Goal: Task Accomplishment & Management: Complete application form

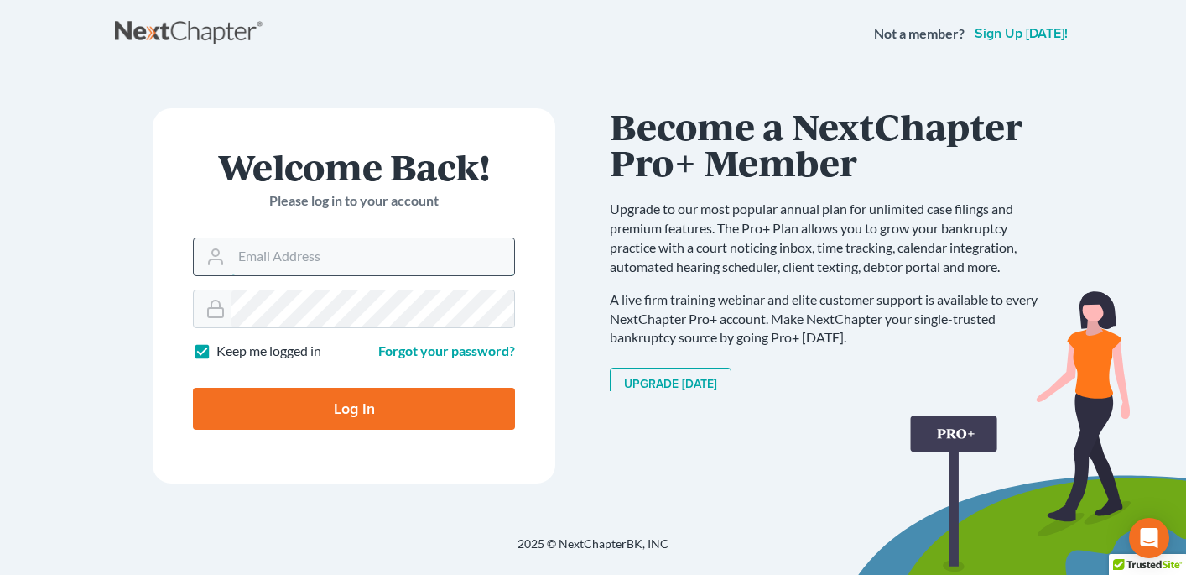
click at [344, 238] on input "Email Address" at bounding box center [373, 256] width 283 height 37
type input "[PERSON_NAME][EMAIL_ADDRESS][PERSON_NAME][DOMAIN_NAME]"
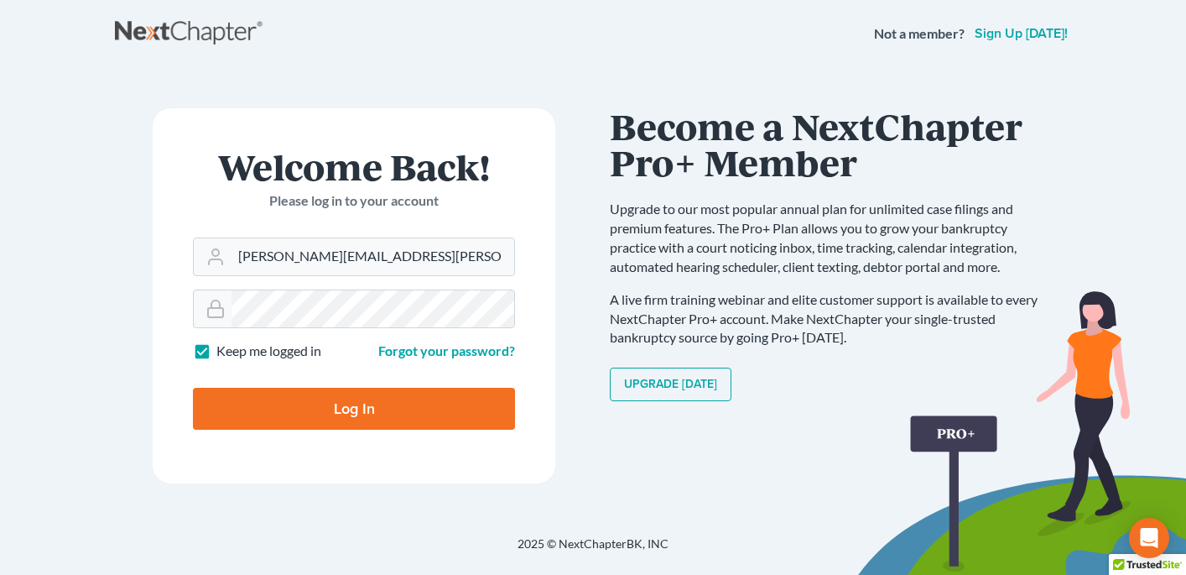
click at [336, 423] on input "Log In" at bounding box center [354, 409] width 322 height 42
type input "Thinking..."
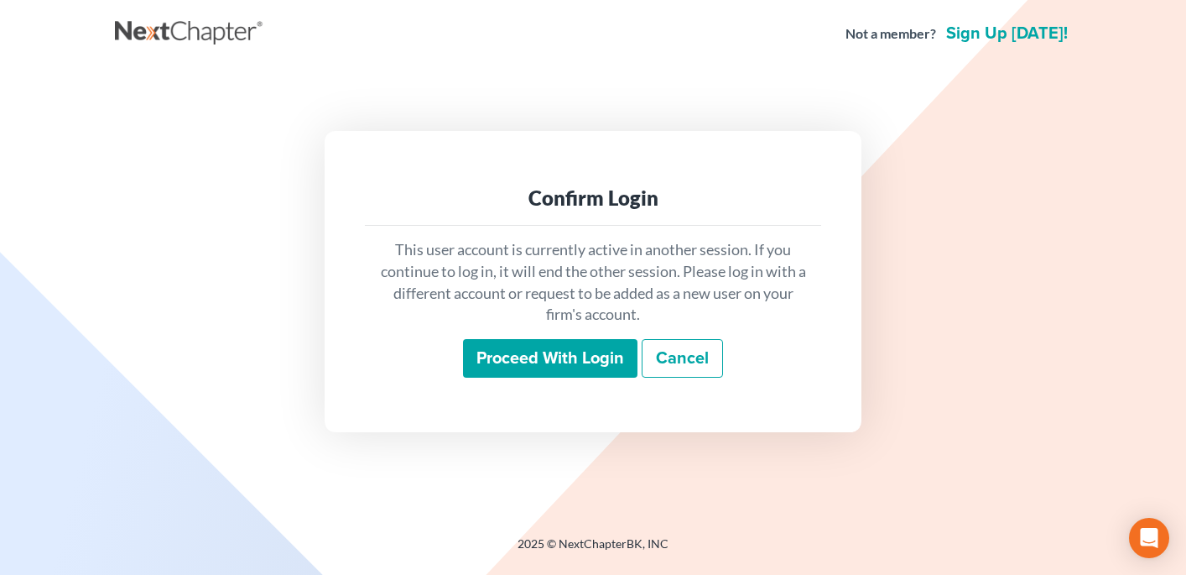
click at [545, 355] on input "Proceed with login" at bounding box center [550, 358] width 174 height 39
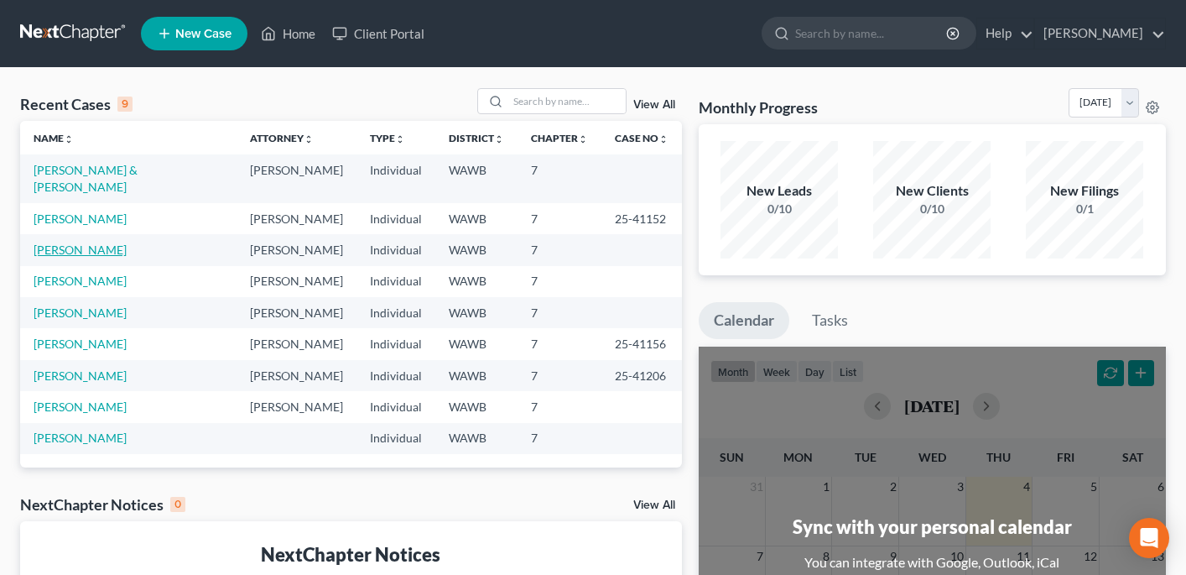
click at [89, 242] on link "Serna, Mary" at bounding box center [80, 249] width 93 height 14
click at [89, 242] on link "[PERSON_NAME]" at bounding box center [80, 249] width 93 height 14
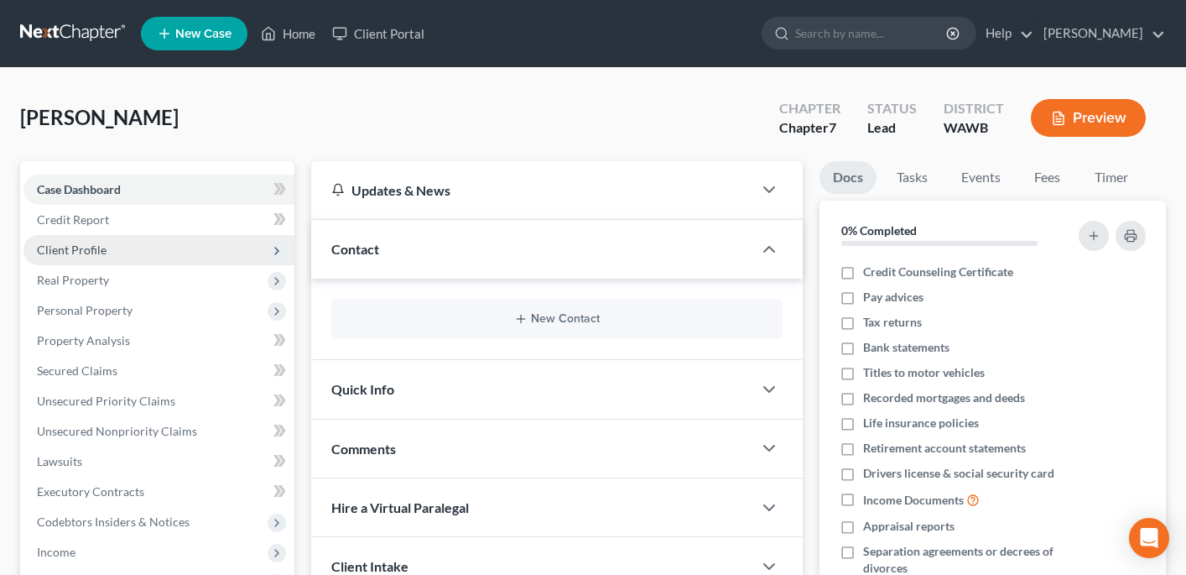
click at [97, 249] on span "Client Profile" at bounding box center [72, 249] width 70 height 14
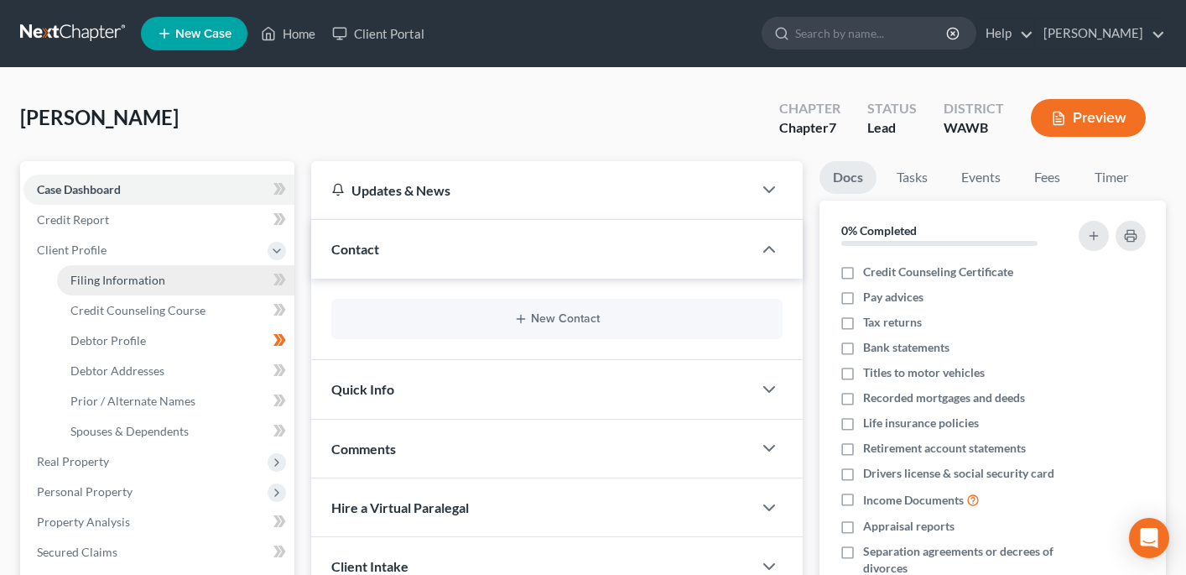
click at [108, 278] on span "Filing Information" at bounding box center [117, 280] width 95 height 14
select select "1"
select select "0"
select select "50"
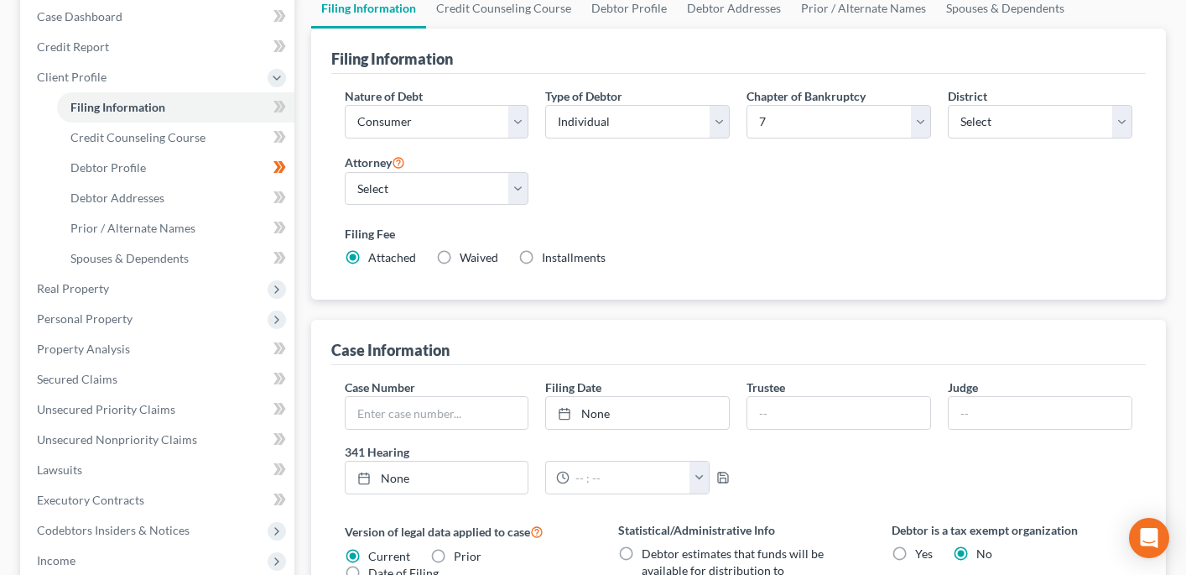
scroll to position [176, 0]
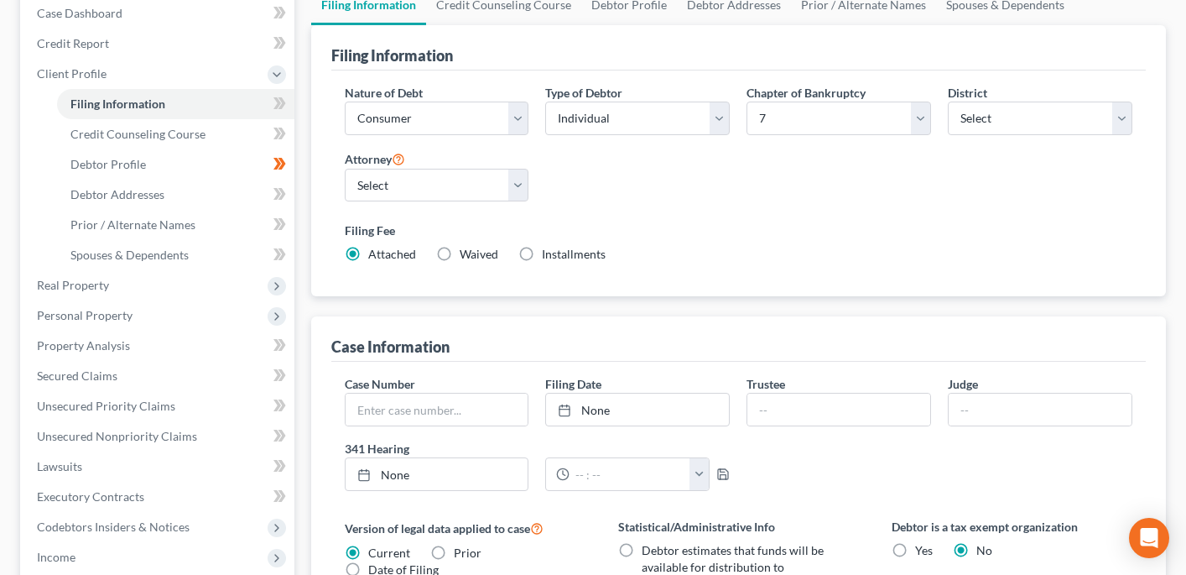
click at [542, 254] on label "Installments Installments" at bounding box center [574, 254] width 64 height 17
click at [549, 254] on input "Installments Installments" at bounding box center [554, 251] width 11 height 11
radio input "true"
radio input "false"
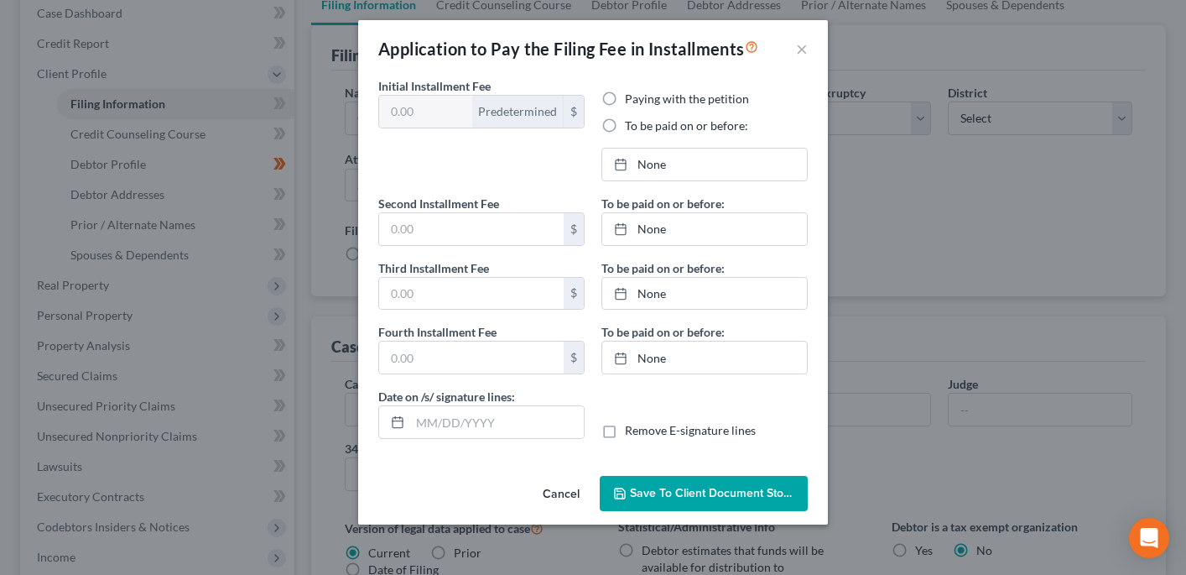
type input "100.00"
radio input "true"
type input "0.00"
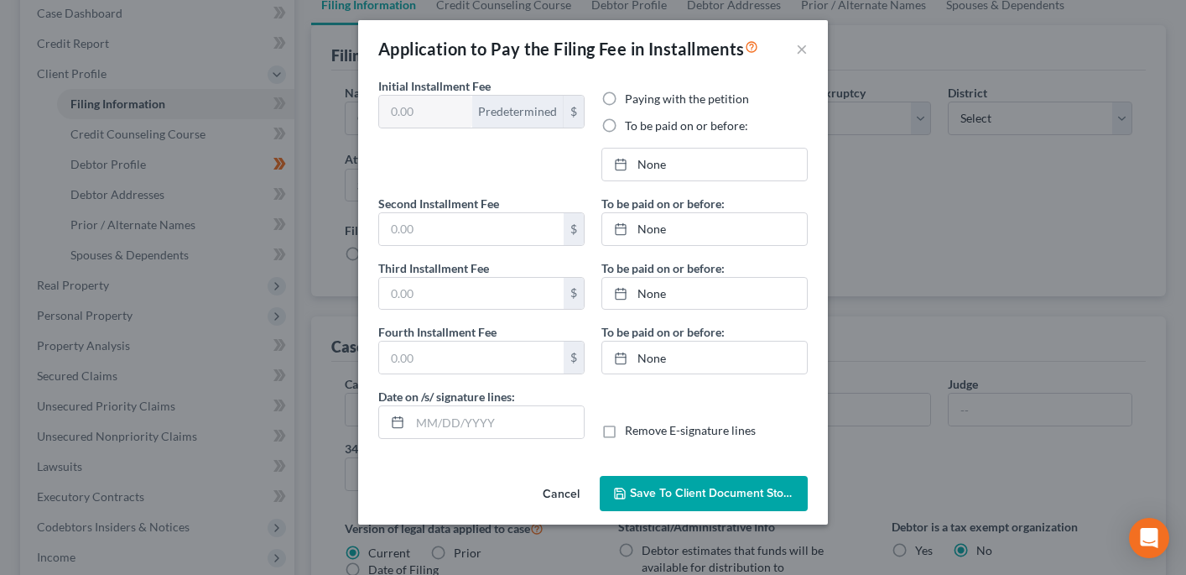
type input "09/04/2025"
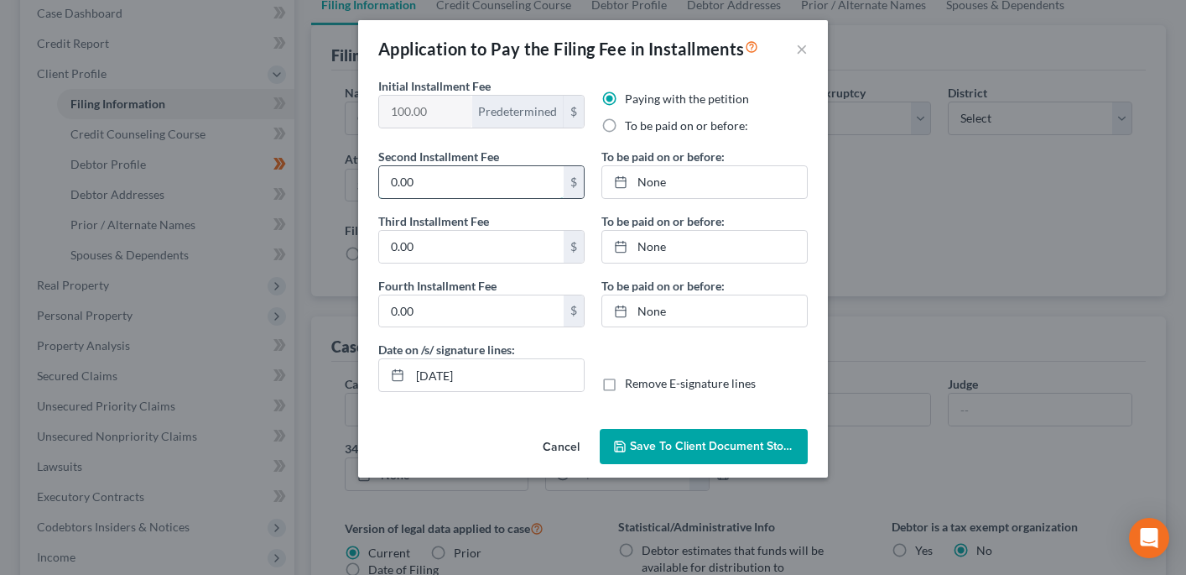
click at [456, 180] on input "0.00" at bounding box center [471, 182] width 185 height 32
type input "100"
click at [648, 183] on link "None" at bounding box center [704, 182] width 205 height 32
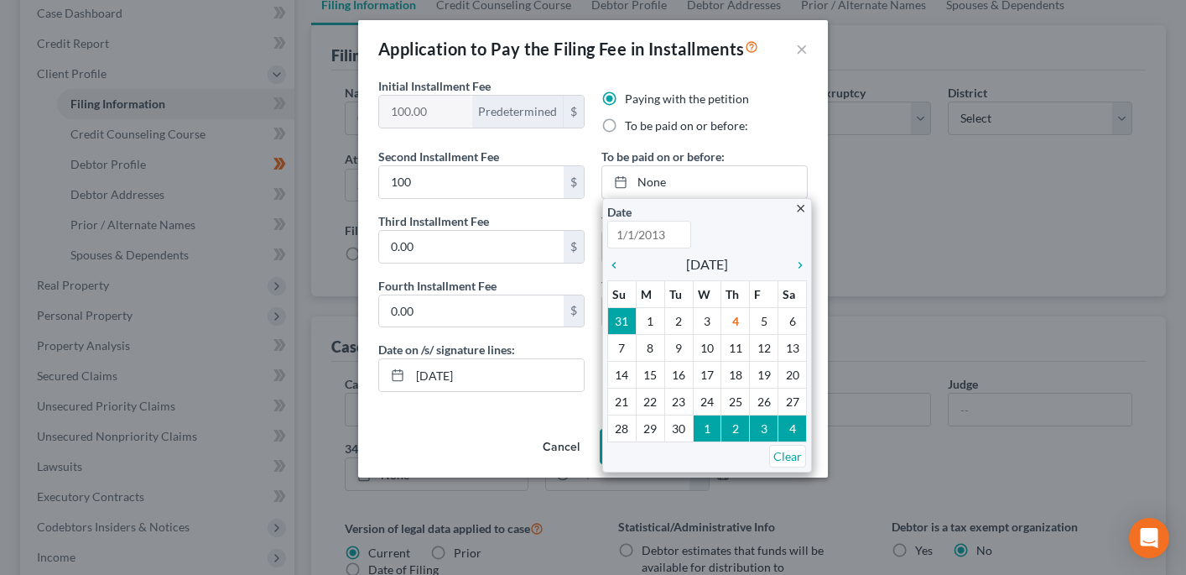
type input "9/4/2025"
click at [625, 128] on label "To be paid on or before:" at bounding box center [686, 125] width 123 height 17
click at [632, 128] on input "To be paid on or before:" at bounding box center [637, 122] width 11 height 11
radio input "true"
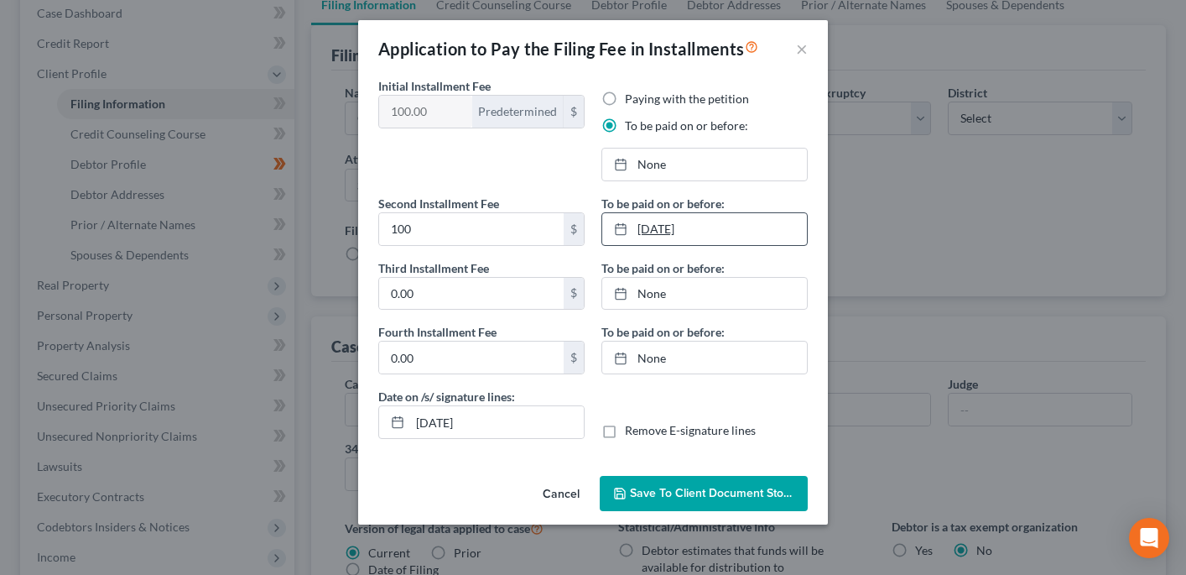
click at [683, 226] on link "9/4/2025" at bounding box center [704, 229] width 205 height 32
click at [514, 302] on input "0.00" at bounding box center [471, 294] width 185 height 32
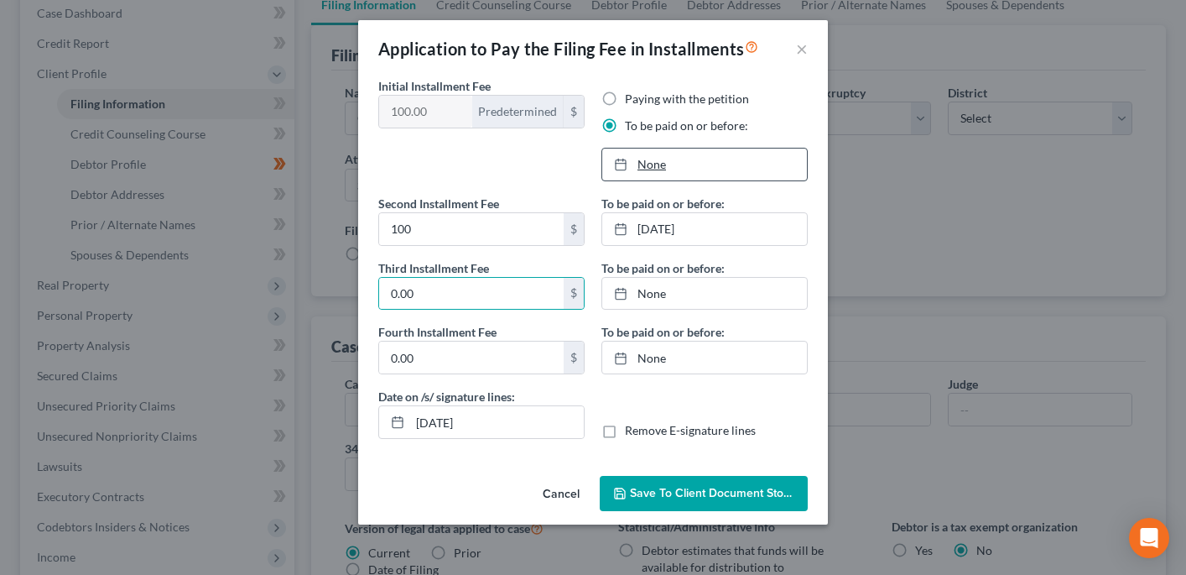
click at [654, 168] on link "None" at bounding box center [704, 164] width 205 height 32
click at [747, 223] on link "9/30/2025" at bounding box center [704, 229] width 205 height 32
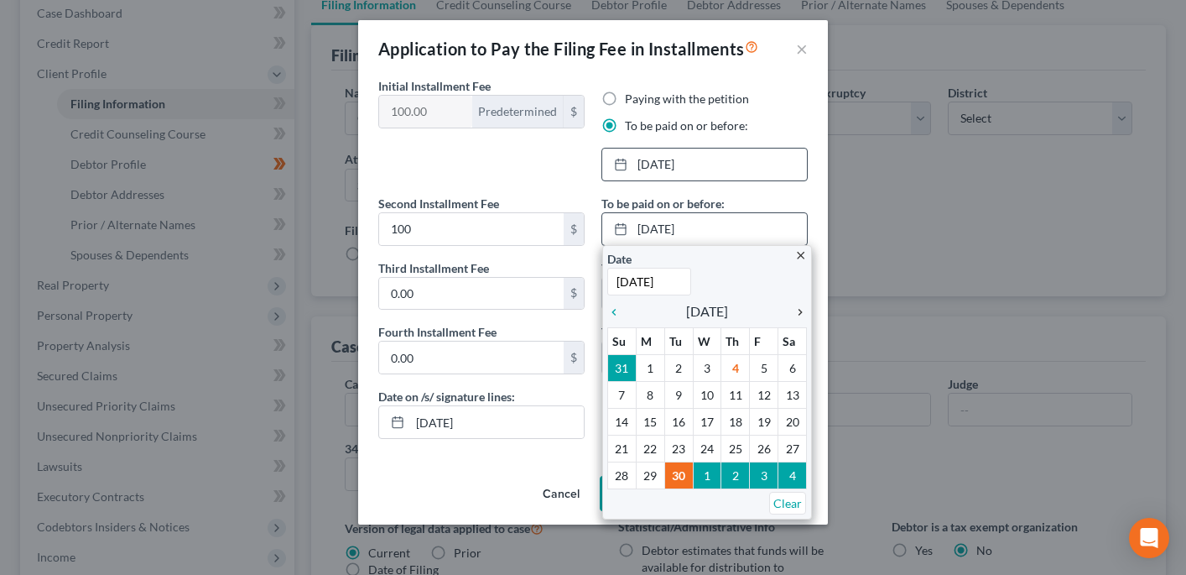
click at [799, 310] on icon "chevron_right" at bounding box center [796, 311] width 22 height 13
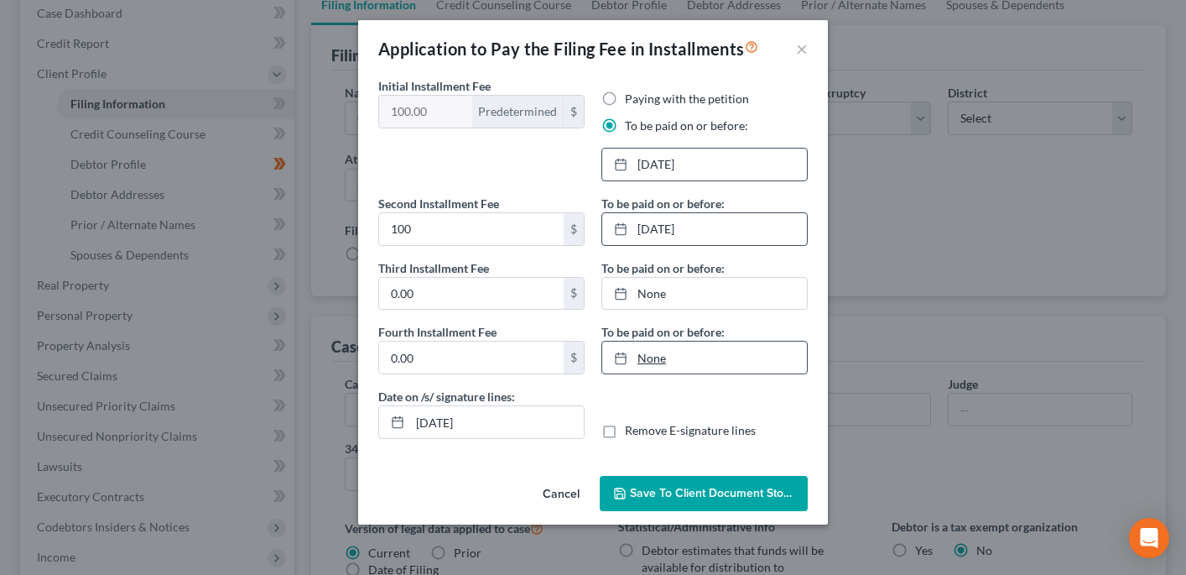
click at [666, 355] on link "None" at bounding box center [704, 357] width 205 height 32
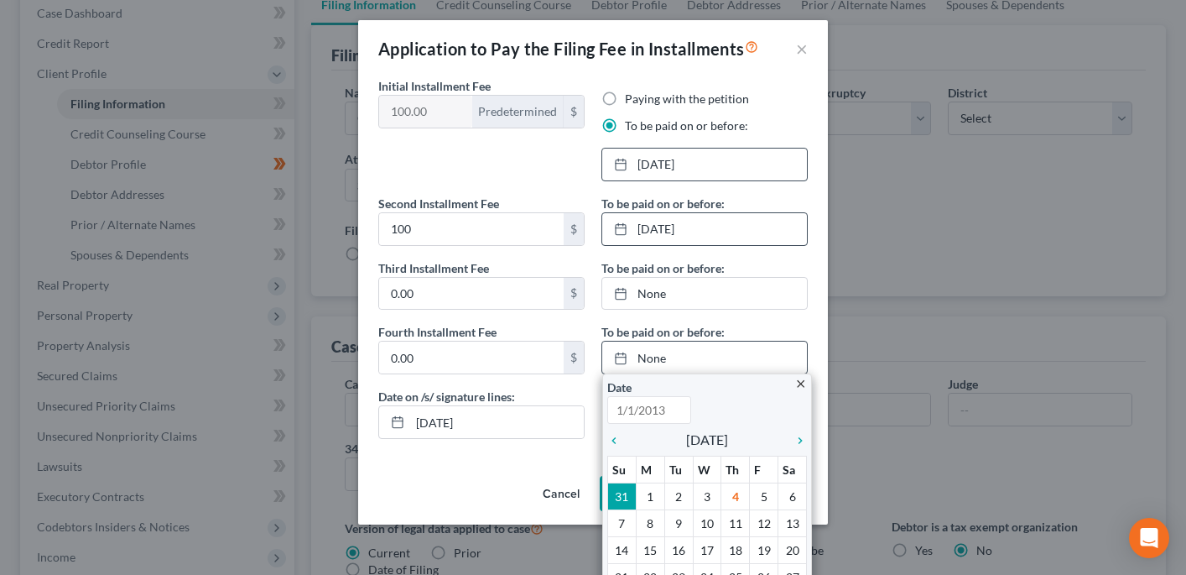
type input "9/4/2025"
click at [799, 379] on icon "close" at bounding box center [800, 383] width 13 height 13
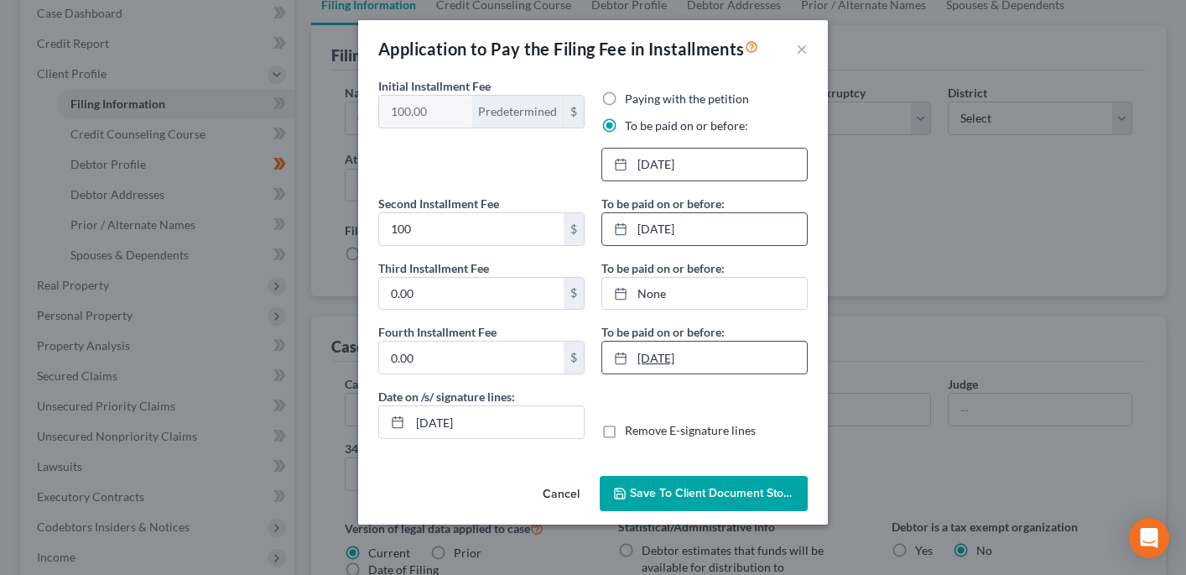
click at [710, 355] on link "9/4/2025" at bounding box center [704, 357] width 205 height 32
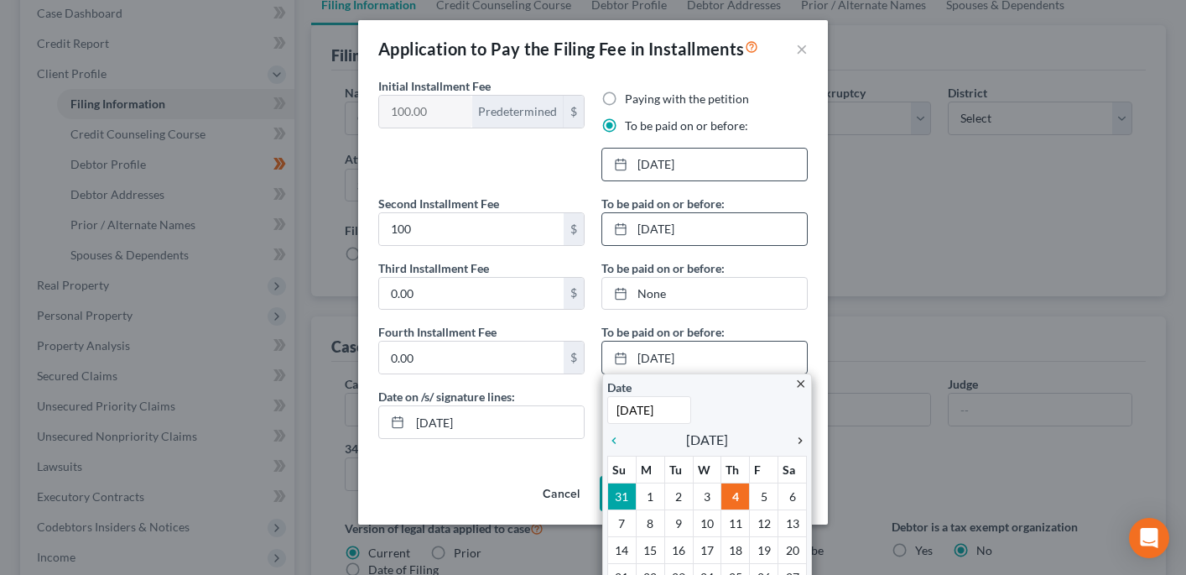
click at [799, 439] on icon "chevron_right" at bounding box center [796, 440] width 22 height 13
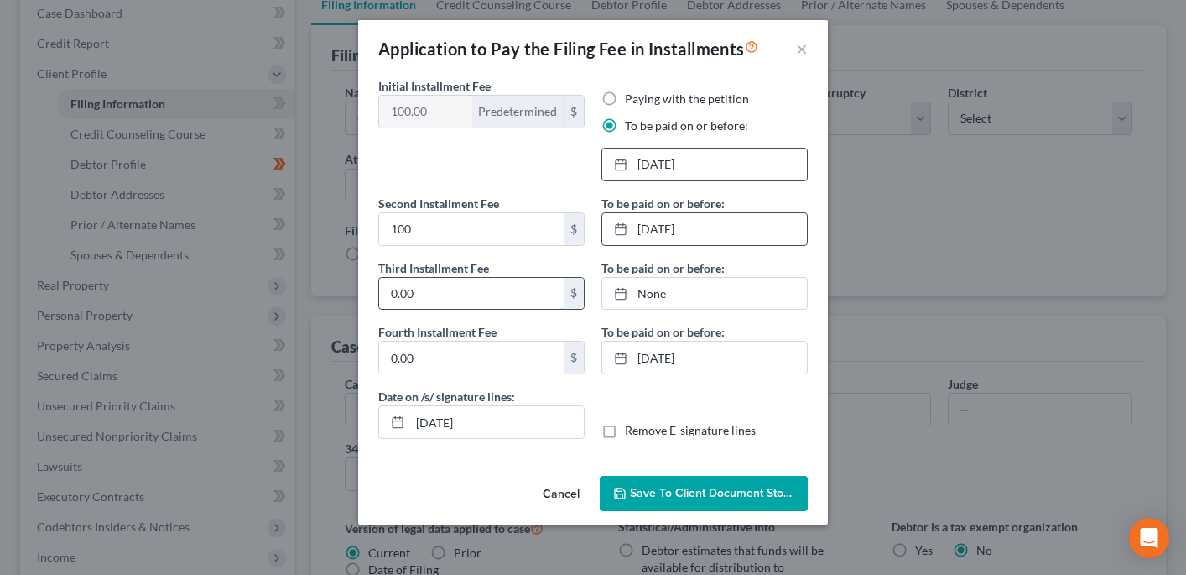
click at [430, 294] on input "0.00" at bounding box center [471, 294] width 185 height 32
type input "0"
click at [426, 357] on input "0.00" at bounding box center [471, 357] width 185 height 32
click at [436, 295] on input "100" at bounding box center [471, 294] width 185 height 32
type input "138"
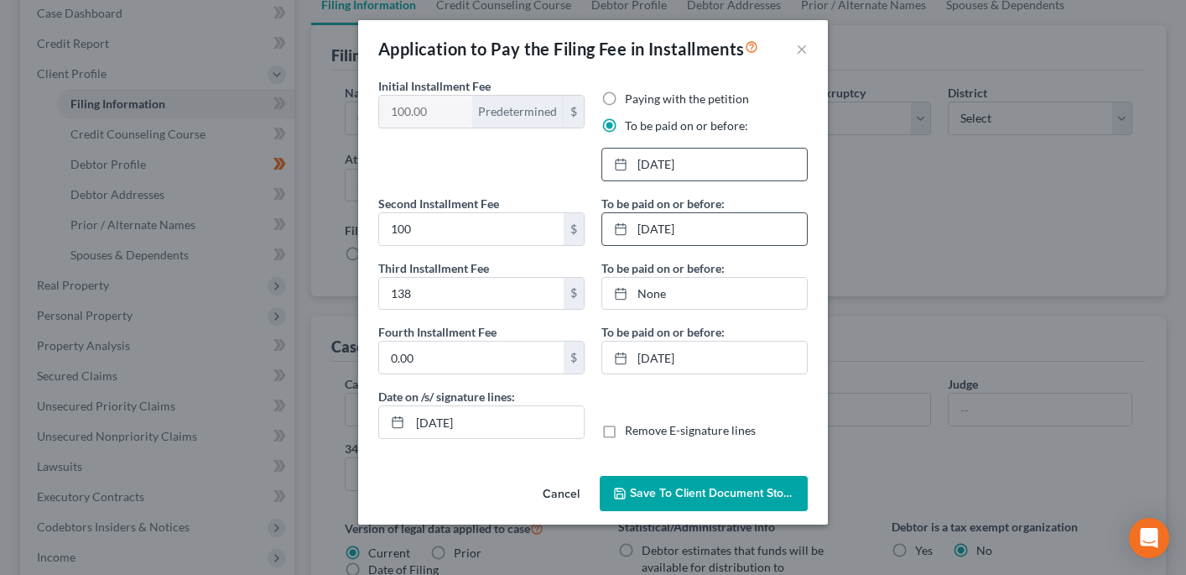
click at [837, 256] on div "Application to Pay the Filing Fee in Installments × Initial Installment Fee 100…" at bounding box center [593, 287] width 1186 height 575
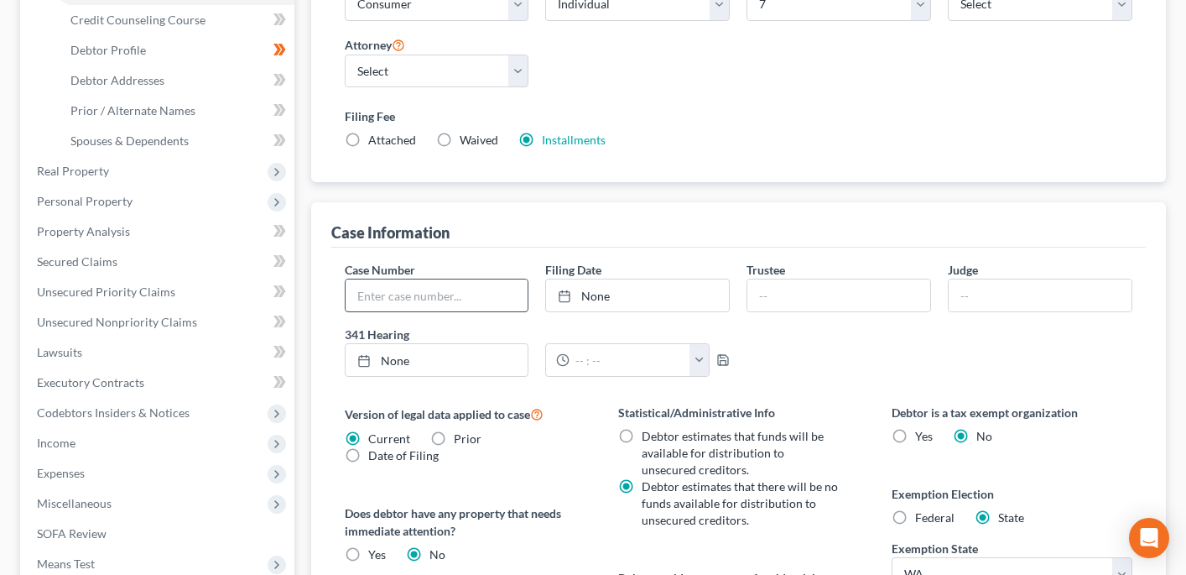
scroll to position [289, 0]
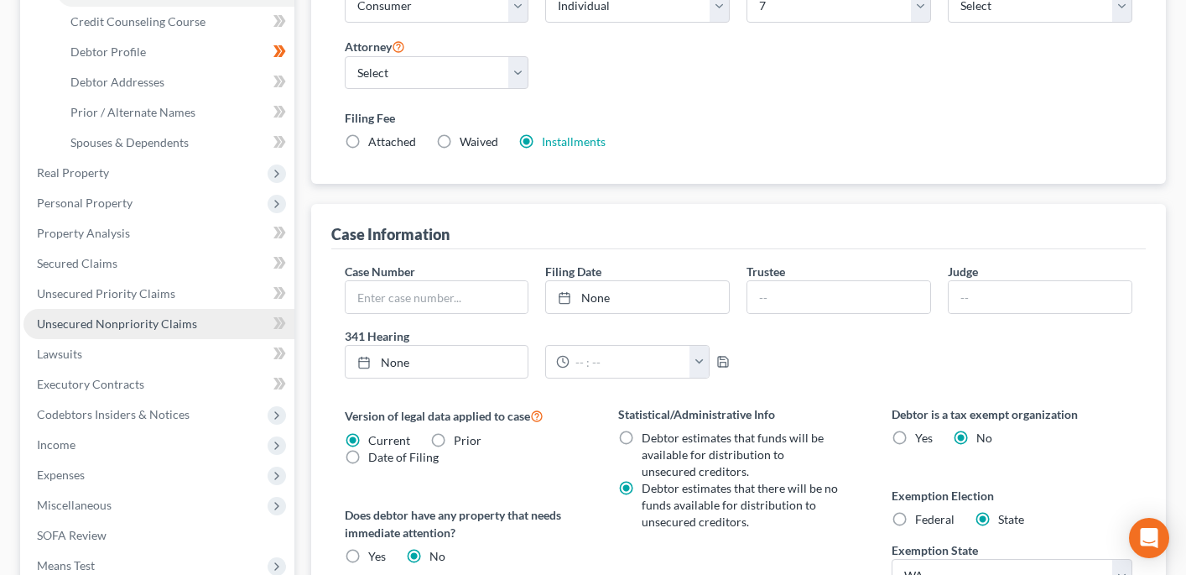
click at [175, 315] on link "Unsecured Nonpriority Claims" at bounding box center [158, 324] width 271 height 30
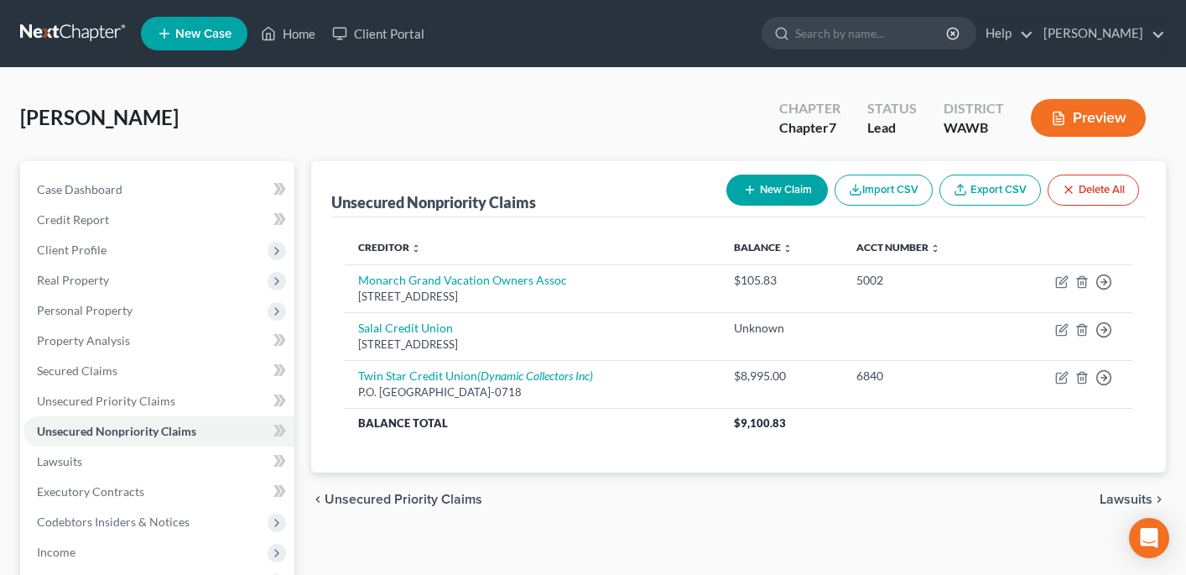
click at [773, 190] on button "New Claim" at bounding box center [777, 189] width 102 height 31
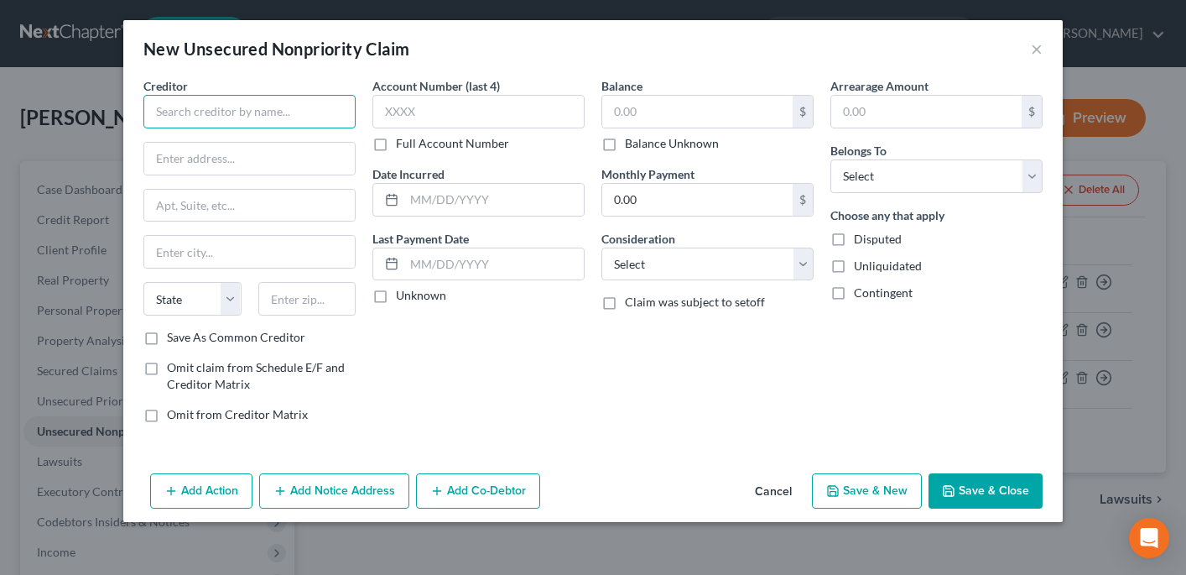
click at [319, 107] on input "text" at bounding box center [249, 112] width 212 height 34
type input "Sears Mastercard"
click at [576, 348] on div "Account Number (last 4) Full Account Number Date Incurred Last Payment Date Unk…" at bounding box center [478, 256] width 229 height 359
click at [663, 117] on input "text" at bounding box center [697, 112] width 190 height 32
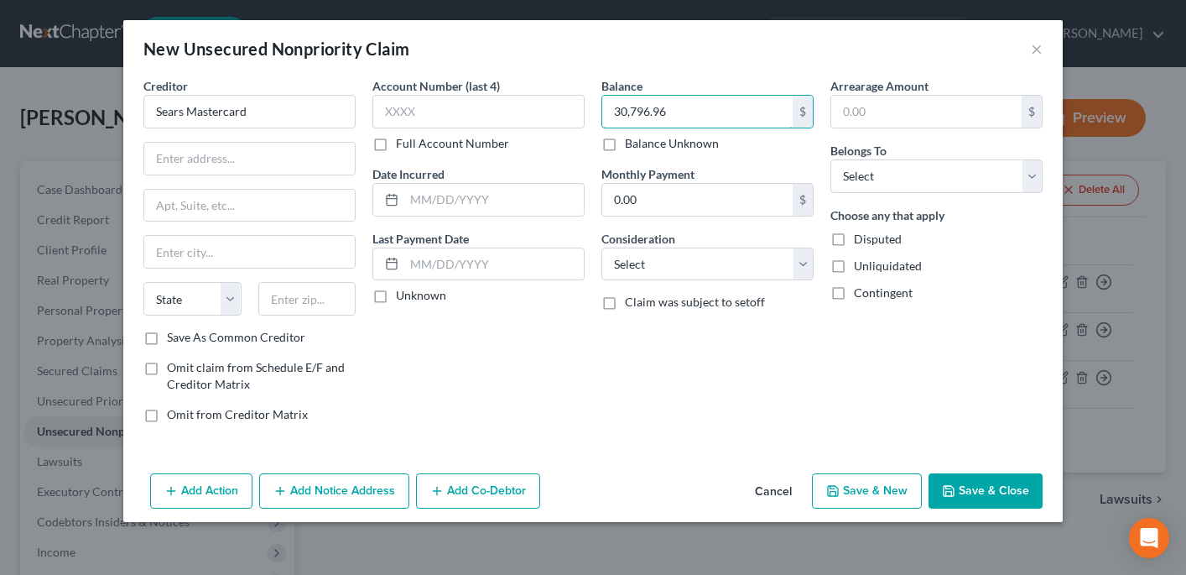
type input "30,796.96"
click at [775, 143] on div "Balance Unknown" at bounding box center [707, 143] width 212 height 17
select select "2"
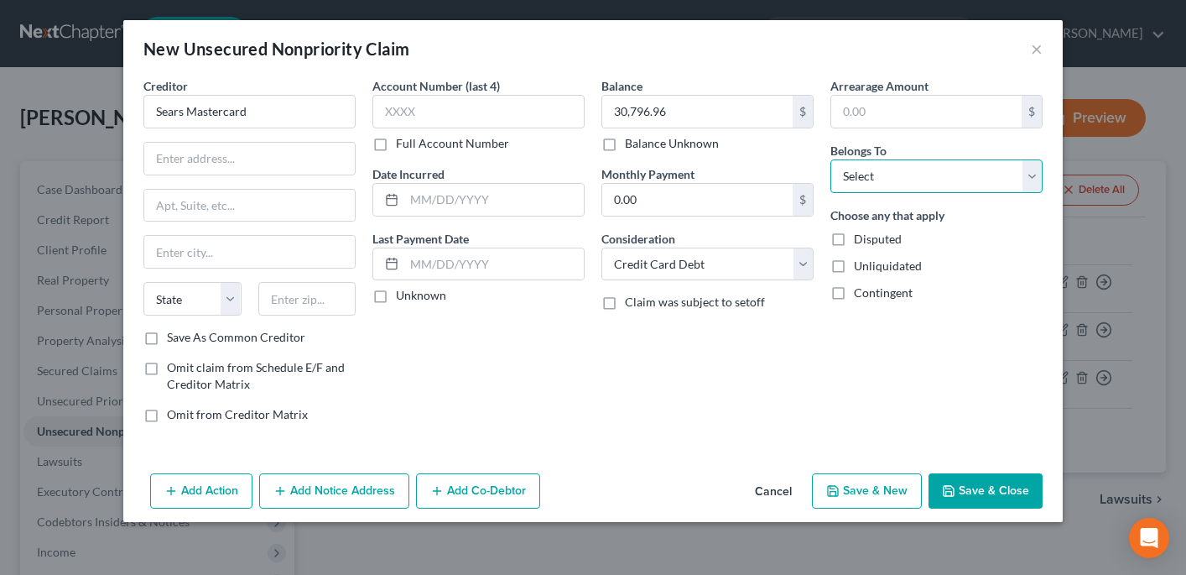
select select "3"
click at [194, 164] on input "text" at bounding box center [249, 159] width 211 height 32
type input "c"
click at [256, 109] on input "Sears Mastercard" at bounding box center [249, 112] width 212 height 34
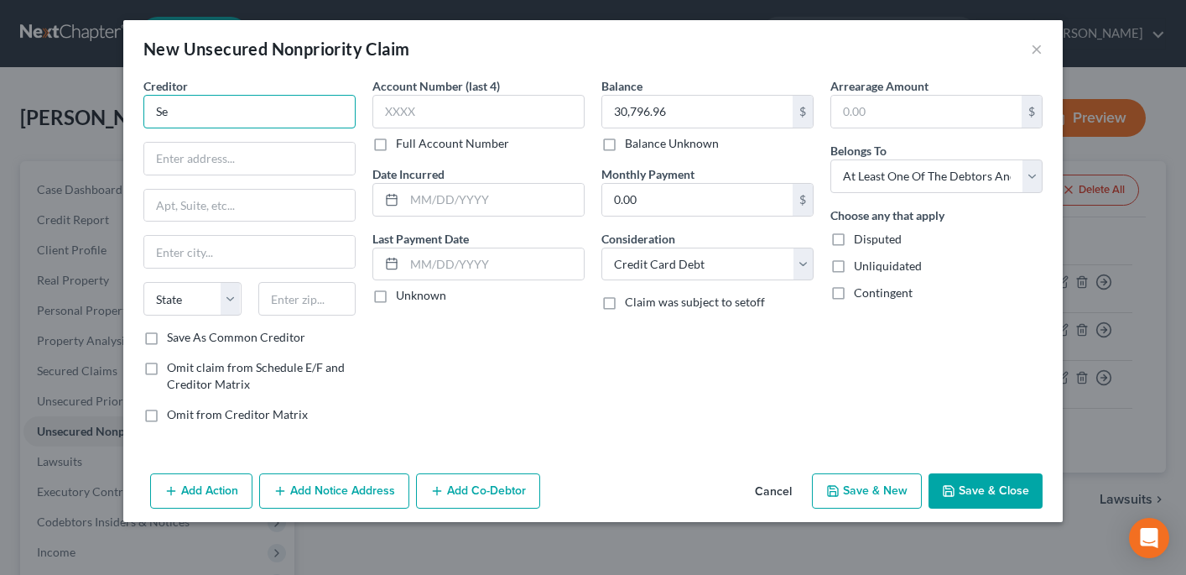
type input "S"
type input "c"
click at [191, 159] on input "text" at bounding box center [249, 159] width 211 height 32
click at [231, 117] on input "Citibank kk" at bounding box center [249, 112] width 212 height 34
type input "Citibank (Sear Card)"
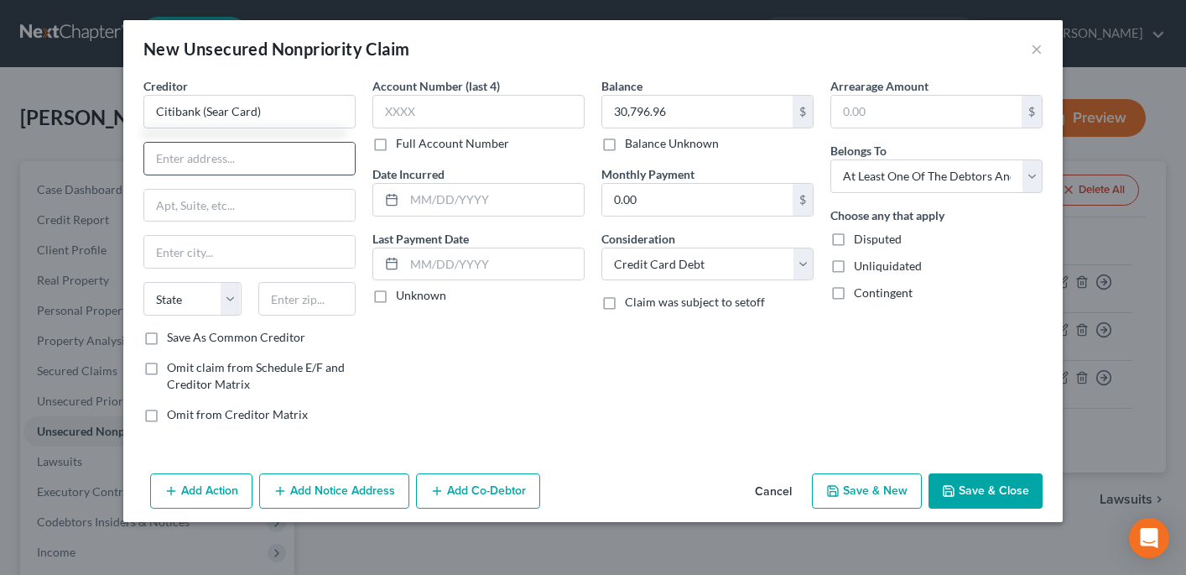
click at [207, 162] on input "text" at bounding box center [249, 159] width 211 height 32
type input "2"
type input "338 Greenwich St"
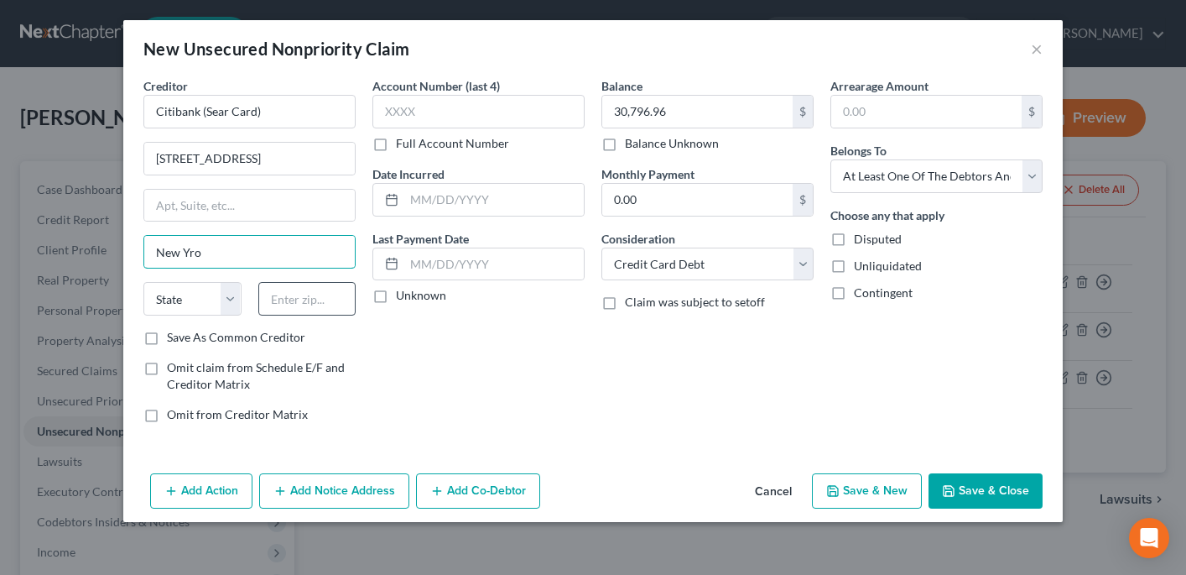
type input "New Yro"
type input "10013"
click at [401, 357] on div "Account Number (last 4) Full Account Number Date Incurred Last Payment Date Unk…" at bounding box center [478, 256] width 229 height 359
type input "New York"
select select "35"
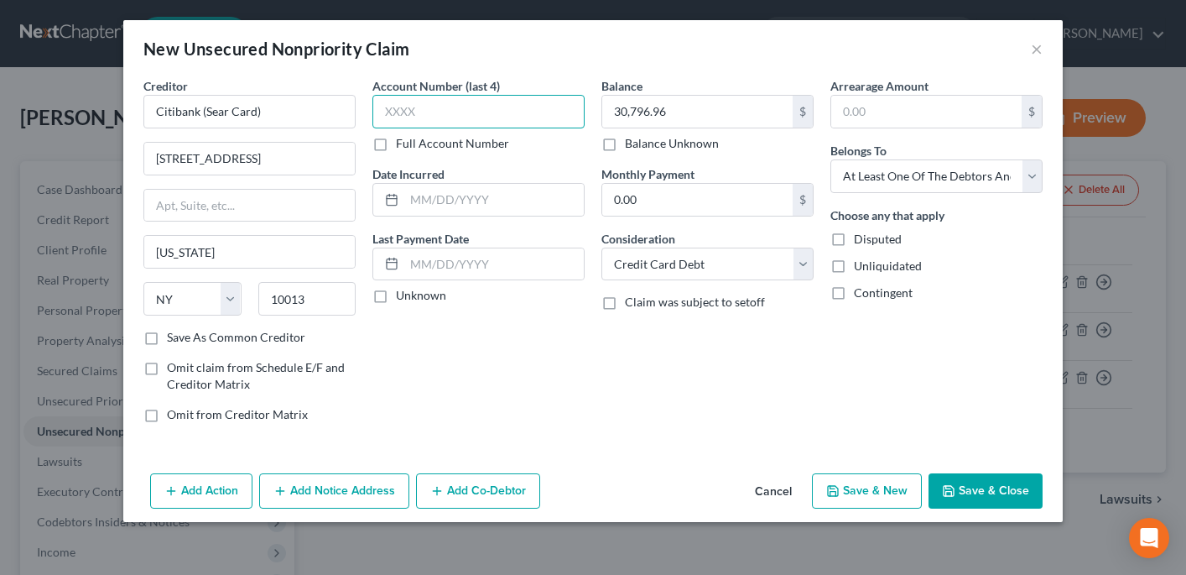
click at [444, 98] on input "text" at bounding box center [478, 112] width 212 height 34
type input "5007"
click at [471, 195] on input "text" at bounding box center [494, 200] width 180 height 32
click at [487, 198] on input "text" at bounding box center [494, 200] width 180 height 32
click at [902, 484] on button "Save & New" at bounding box center [867, 490] width 110 height 35
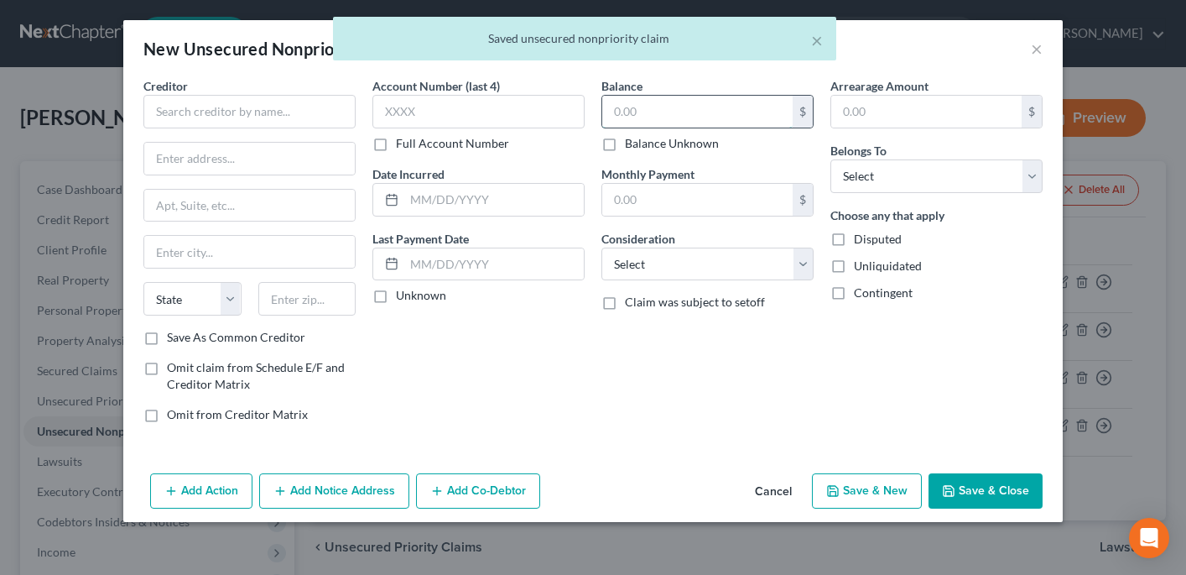
click at [629, 117] on input "text" at bounding box center [697, 112] width 190 height 32
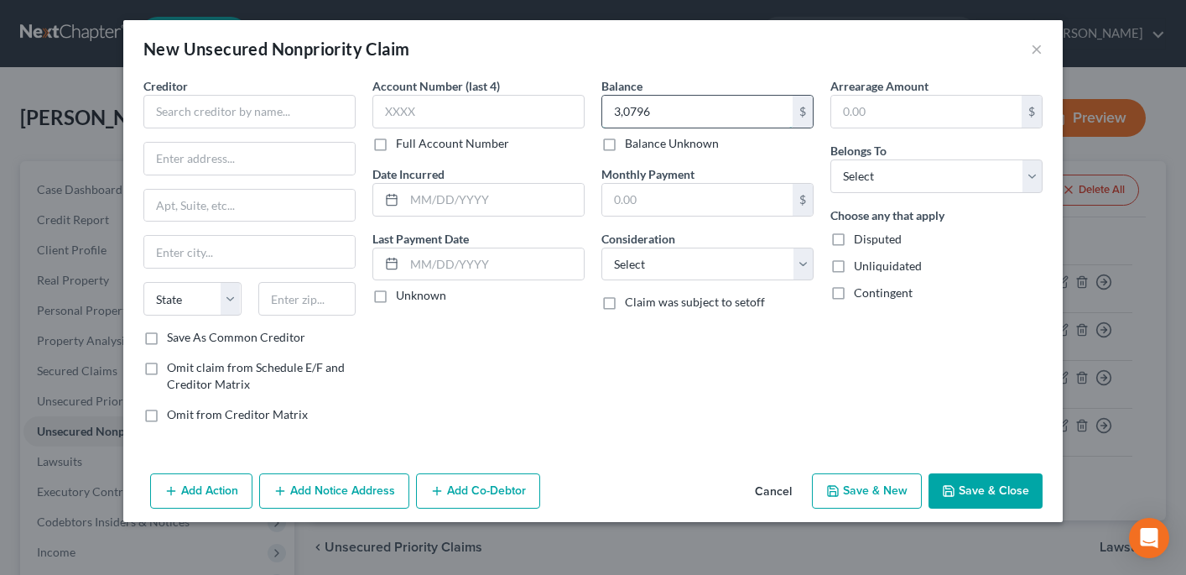
type input "30,796"
click at [715, 158] on div "Balance 30,796.00 $ Balance Unknown Balance Undetermined 30,796 $ Balance Unkno…" at bounding box center [707, 256] width 229 height 359
click at [605, 376] on div "Balance 30,796.00 $ Balance Unknown Balance Undetermined 30,796 $ Balance Unkno…" at bounding box center [707, 256] width 229 height 359
click at [870, 482] on button "Save & New" at bounding box center [867, 490] width 110 height 35
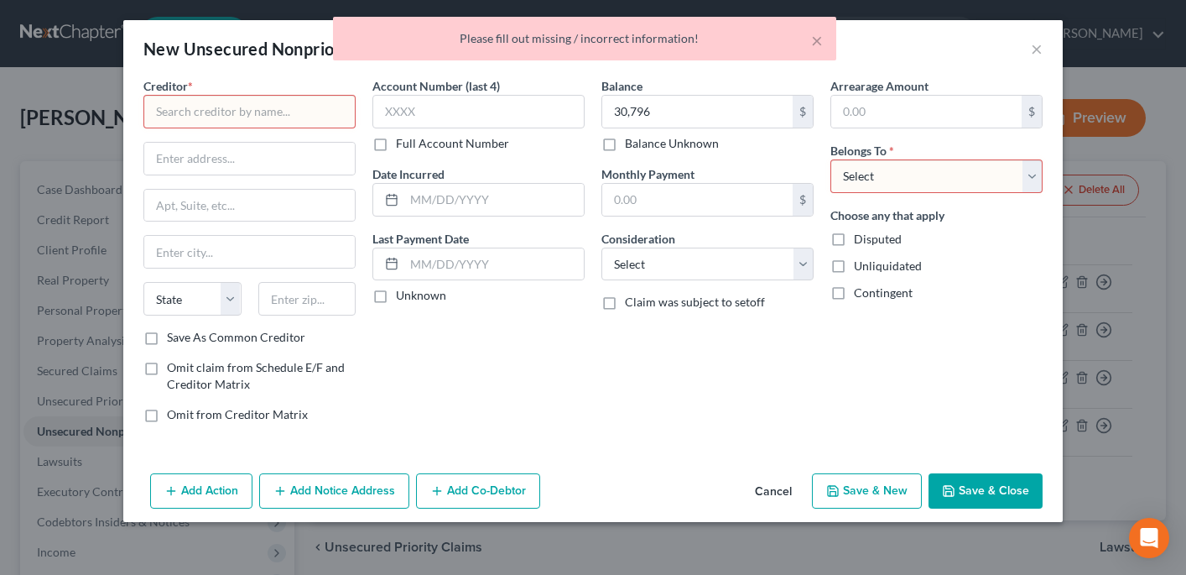
click at [623, 394] on div "Balance 30,796.00 $ Balance Unknown Balance Undetermined 30,796 $ Balance Unkno…" at bounding box center [707, 256] width 229 height 359
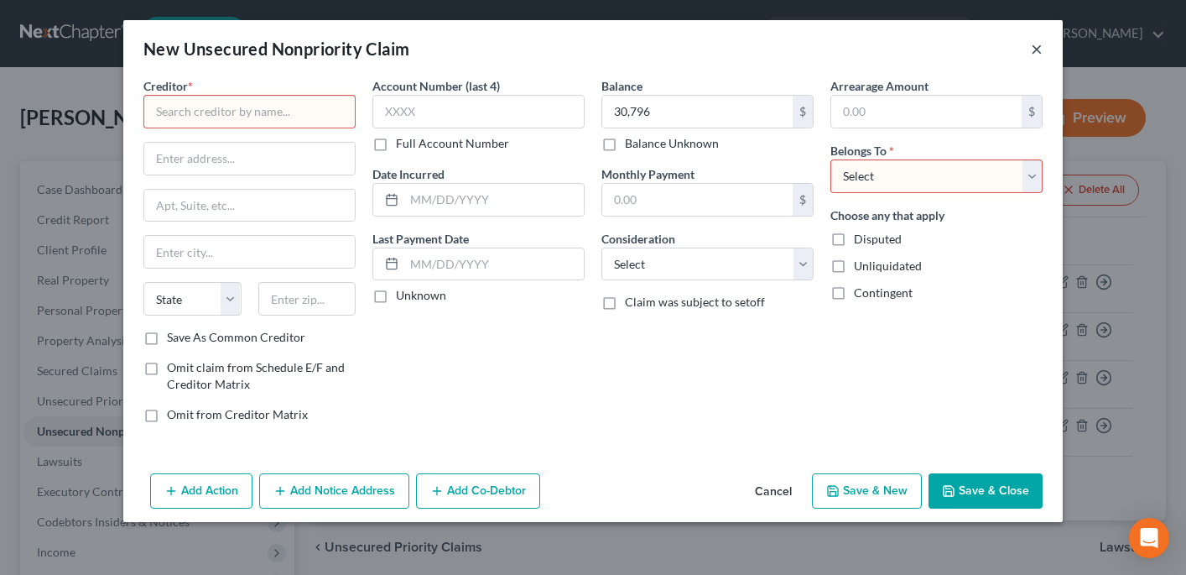
click at [1039, 49] on button "×" at bounding box center [1037, 49] width 12 height 20
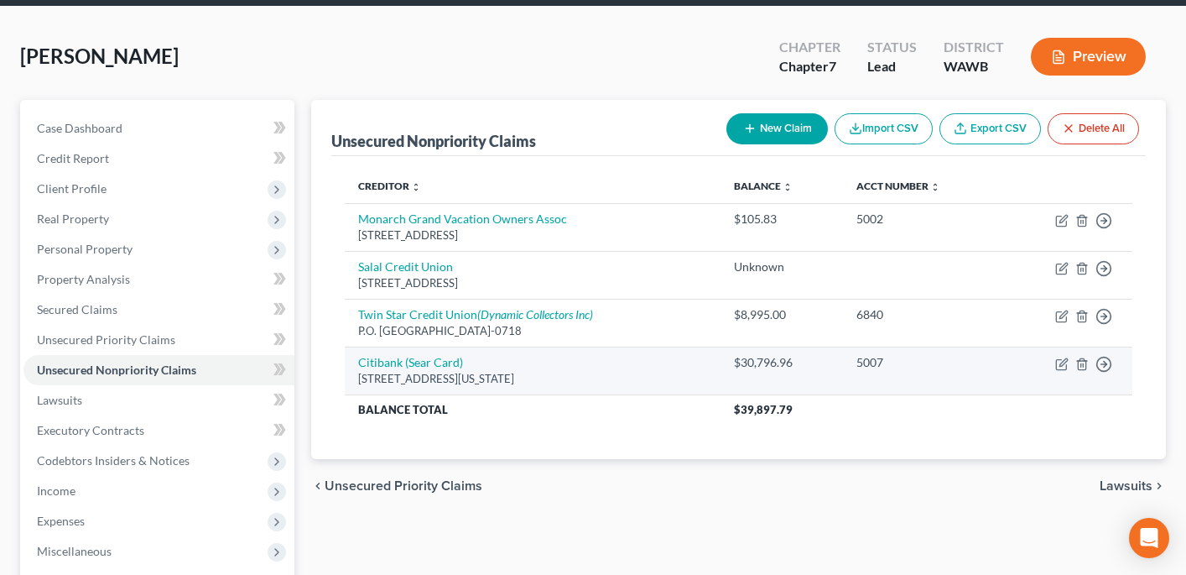
scroll to position [65, 0]
